Goal: Communication & Community: Answer question/provide support

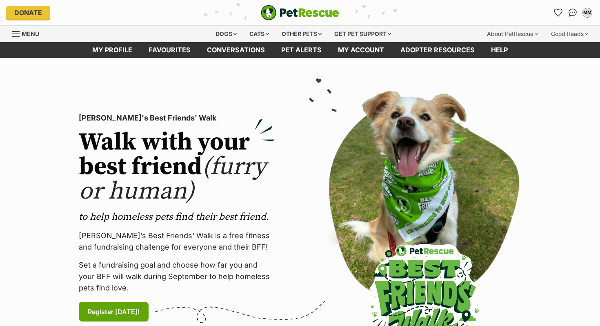
click at [574, 10] on img "Conversations" at bounding box center [573, 13] width 9 height 8
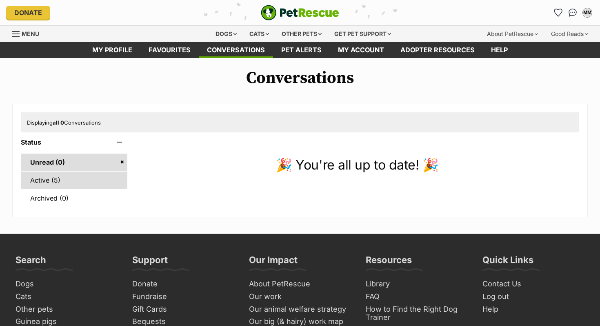
click at [82, 172] on link "Active (5)" at bounding box center [74, 180] width 107 height 17
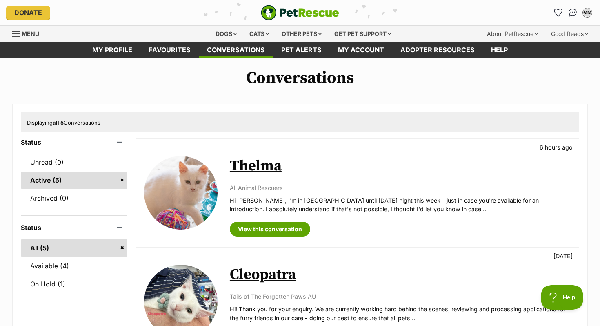
click at [268, 166] on link "Thelma" at bounding box center [256, 166] width 52 height 18
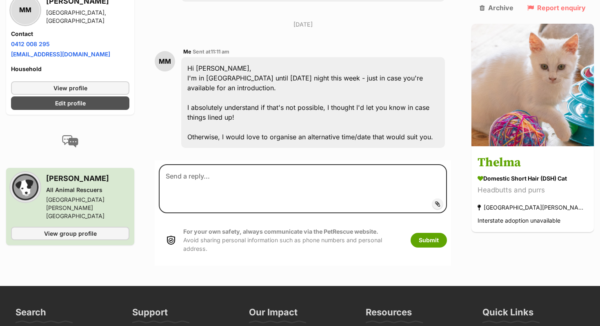
scroll to position [409, 0]
